Goal: Task Accomplishment & Management: Use online tool/utility

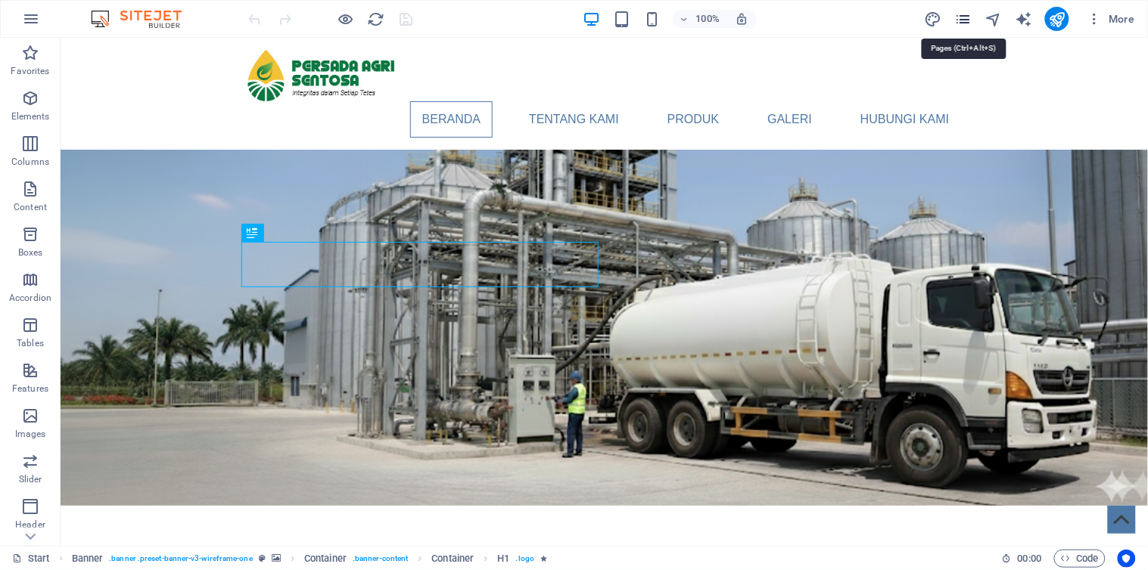
click at [959, 16] on icon "pages" at bounding box center [962, 19] width 17 height 17
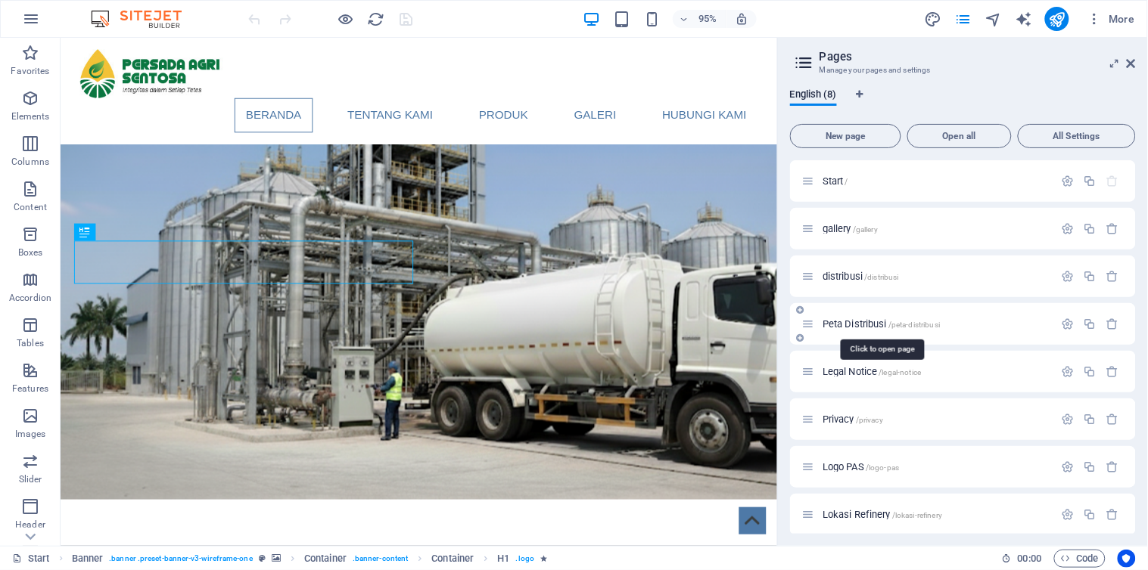
click at [849, 324] on span "Peta Distribusi /peta-distribusi" at bounding box center [880, 324] width 117 height 11
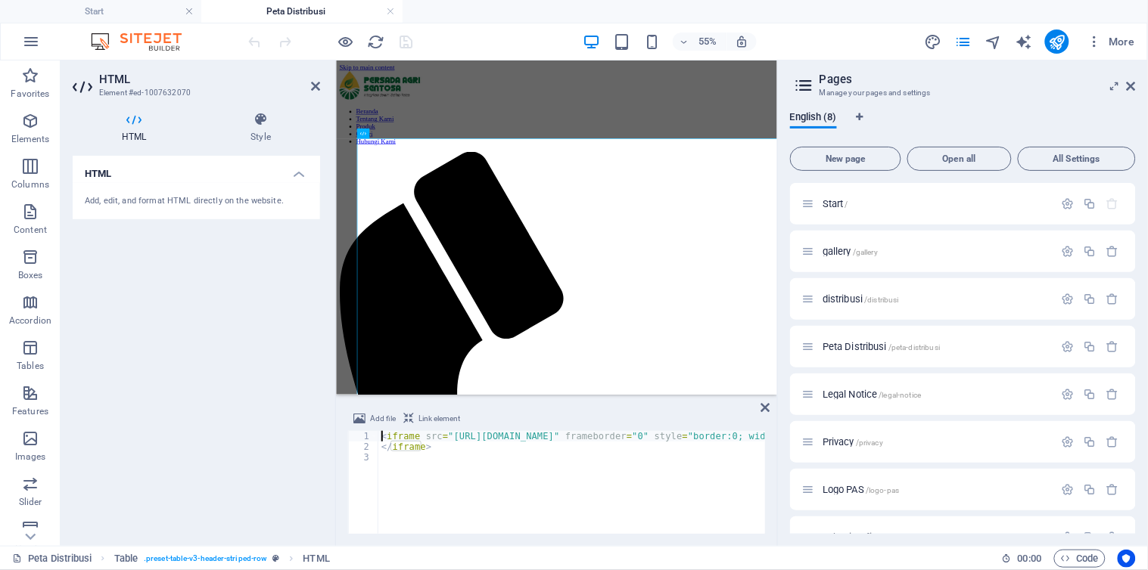
type textarea "</iframe>"
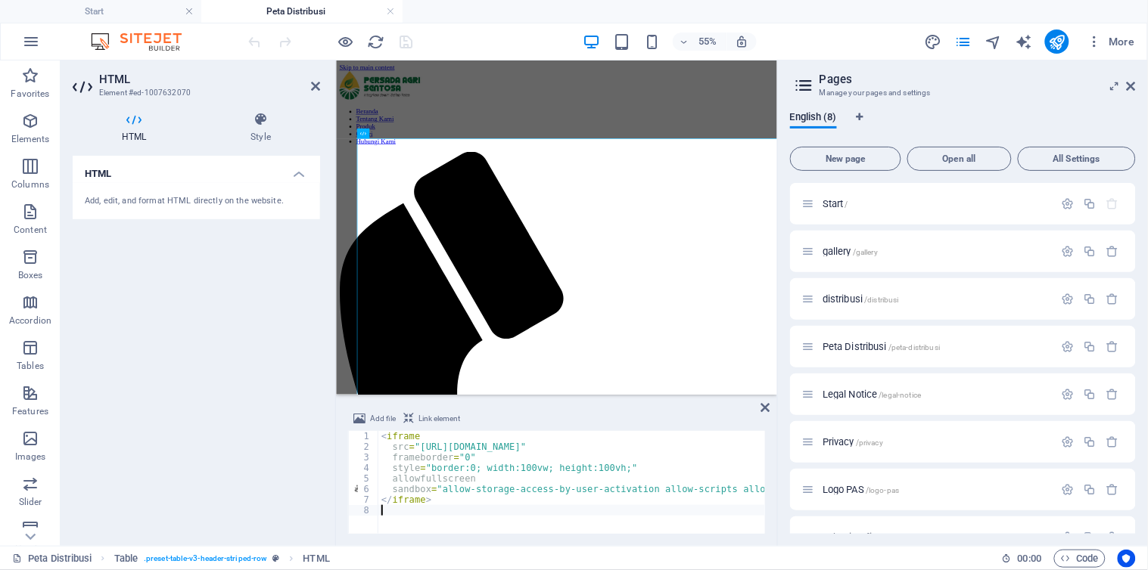
type textarea "</iframe>"
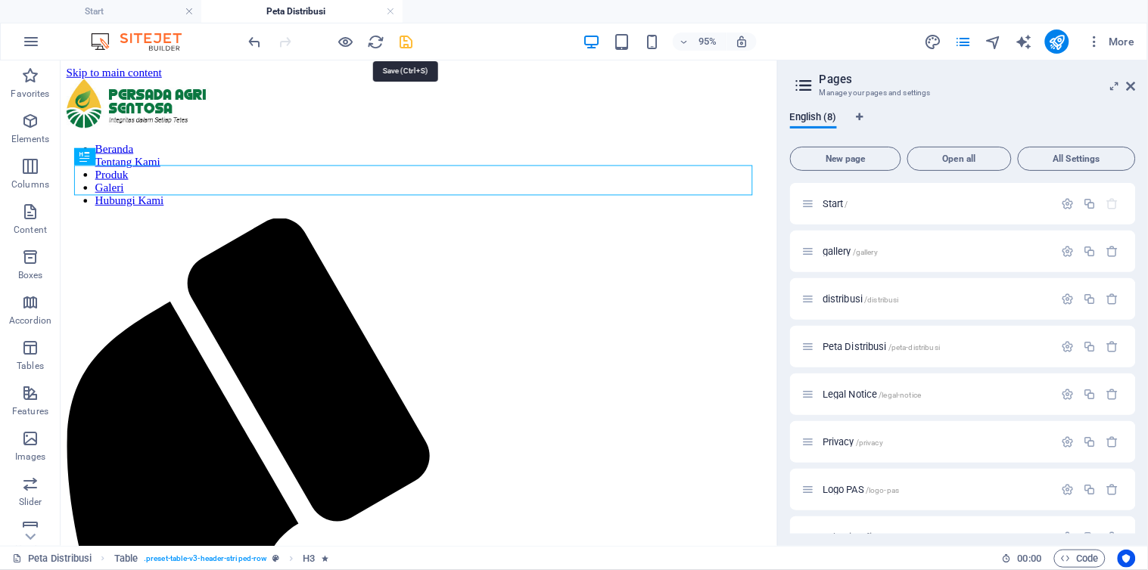
click at [403, 39] on icon "save" at bounding box center [406, 41] width 17 height 17
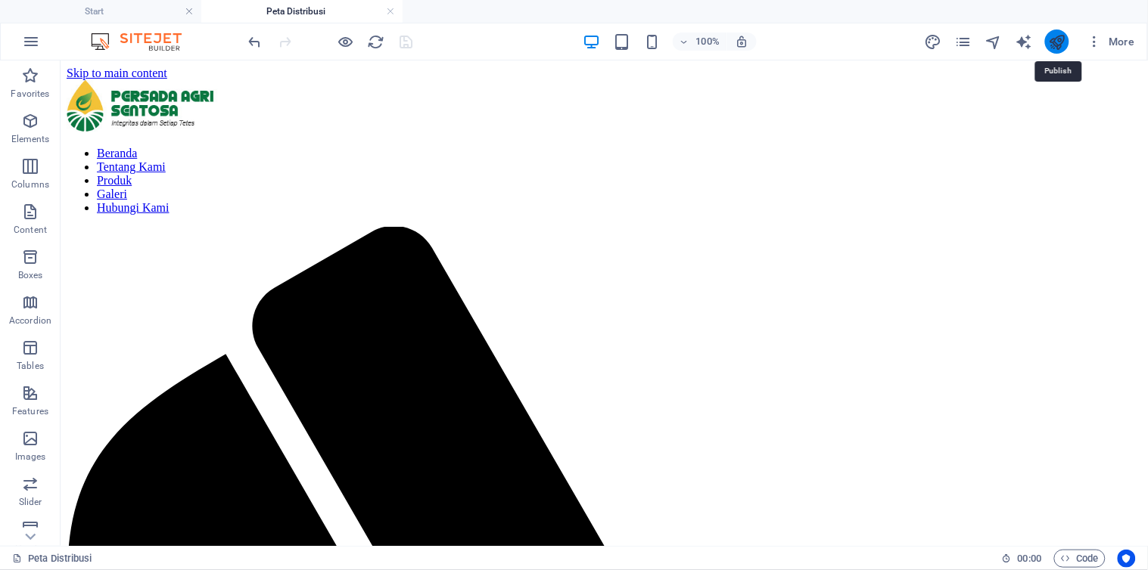
click at [1062, 38] on icon "publish" at bounding box center [1056, 41] width 17 height 17
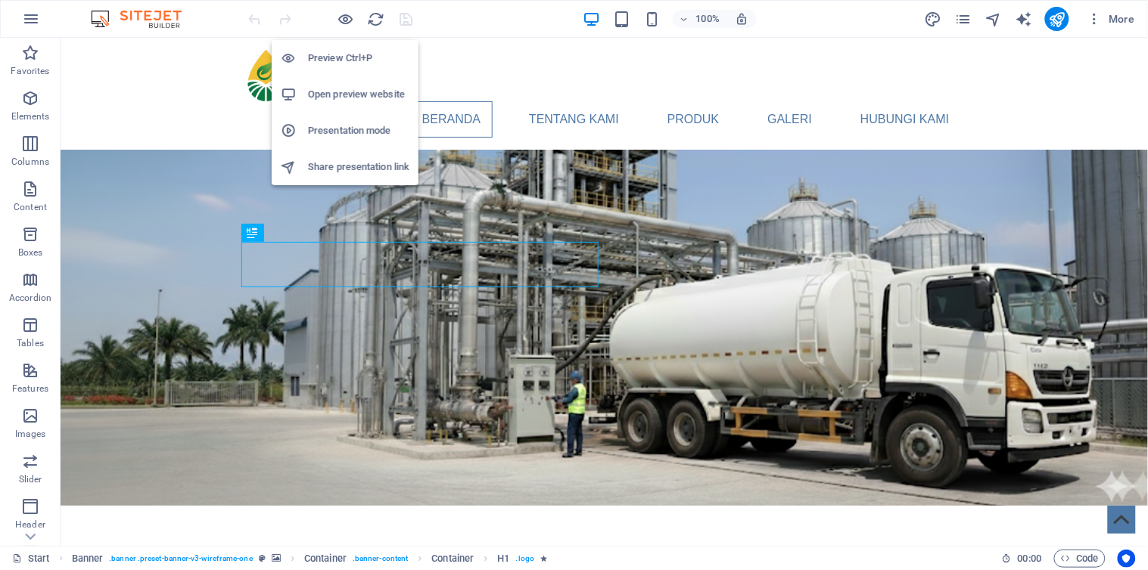
click at [353, 91] on h6 "Open preview website" at bounding box center [358, 94] width 101 height 18
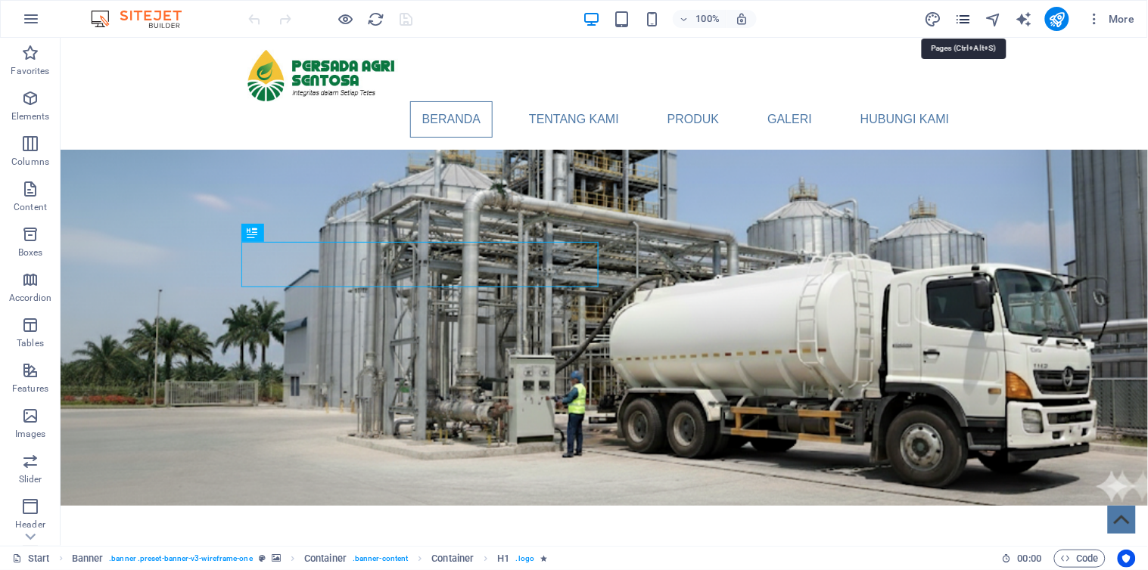
click at [965, 23] on icon "pages" at bounding box center [962, 19] width 17 height 17
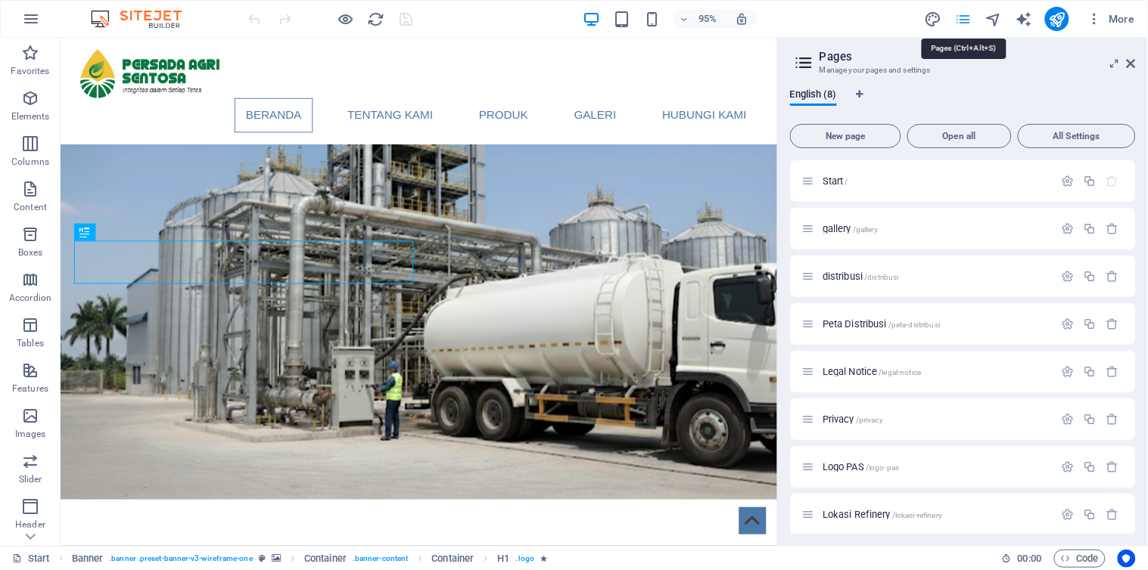
click at [962, 20] on icon "pages" at bounding box center [962, 19] width 17 height 17
click at [845, 328] on span "Peta Distribusi /peta-distribusi" at bounding box center [880, 324] width 117 height 11
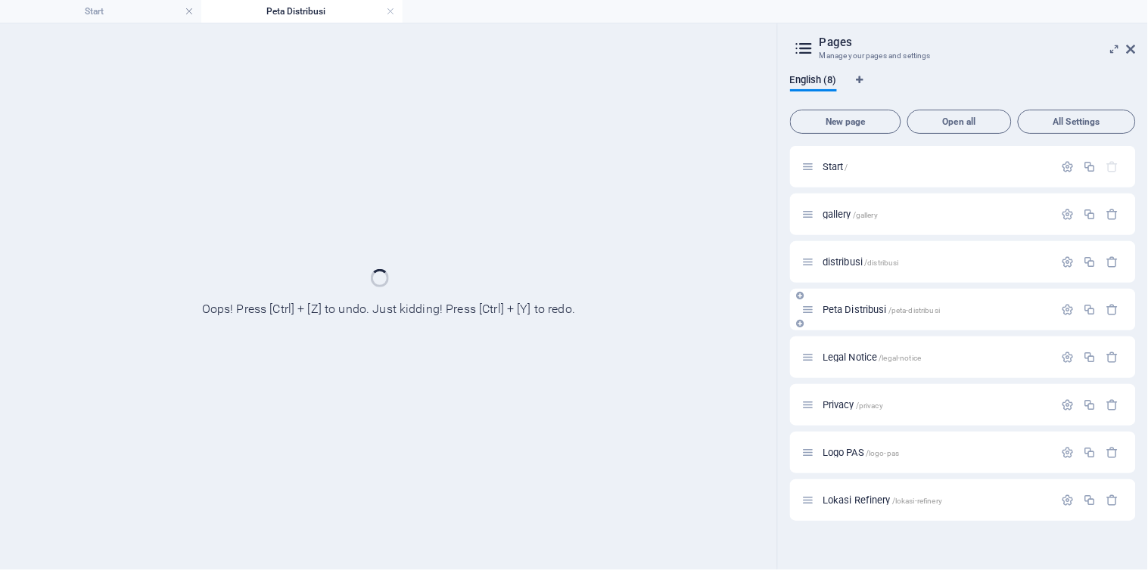
click at [845, 328] on div "Peta Distribusi /peta-distribusi" at bounding box center [963, 310] width 346 height 42
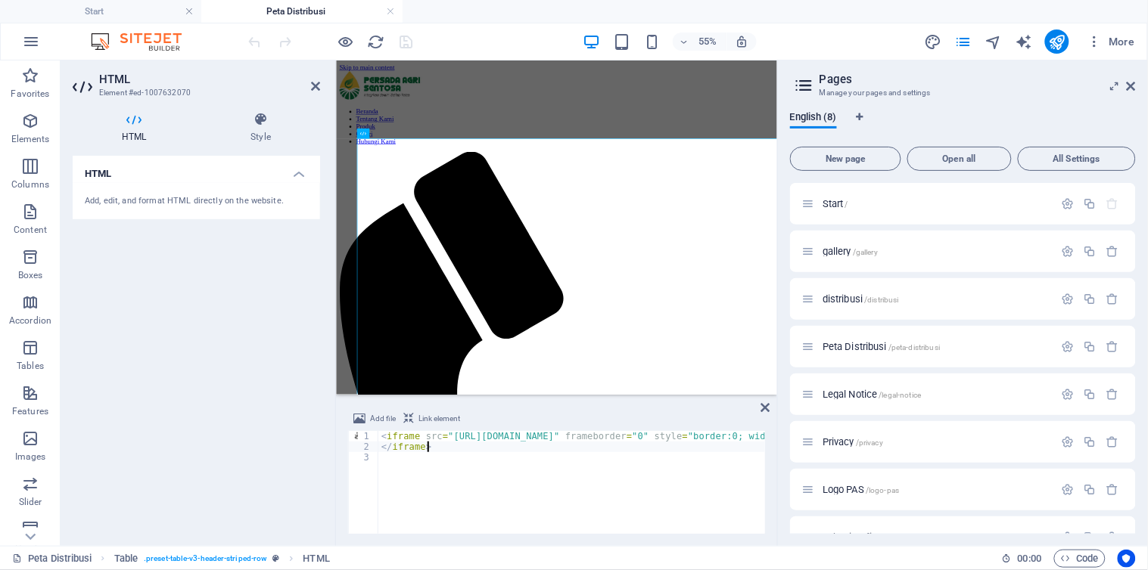
type textarea "</iframe>"
